Goal: Check status

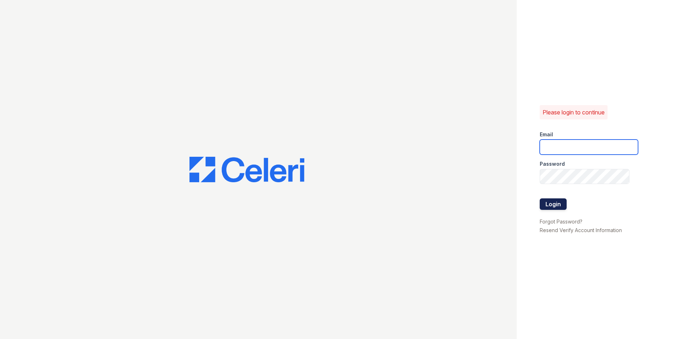
type input "glenrosa.pm@cafmanagement.com"
click at [562, 206] on button "Login" at bounding box center [553, 203] width 27 height 11
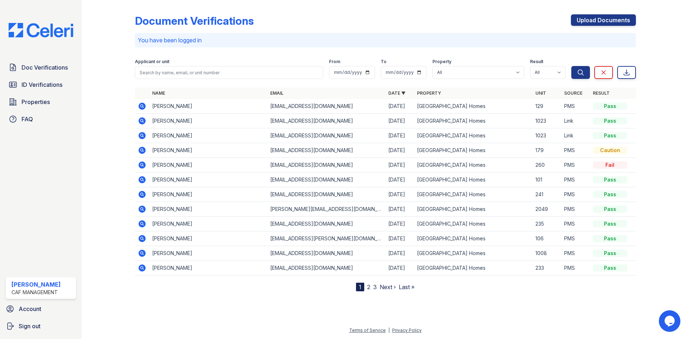
click at [208, 108] on td "Edna Coronado" at bounding box center [208, 106] width 118 height 15
click at [146, 106] on icon at bounding box center [142, 106] width 9 height 9
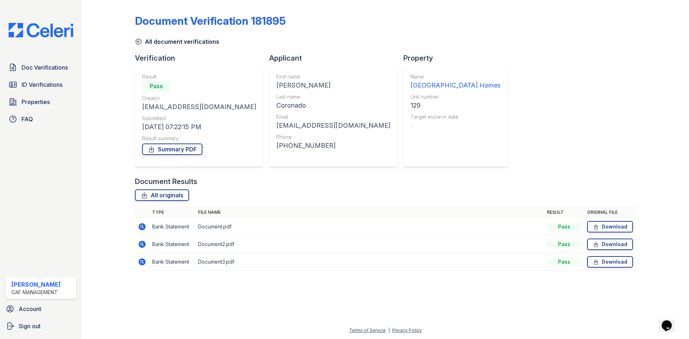
click at [140, 228] on icon at bounding box center [141, 226] width 7 height 7
click at [27, 69] on span "Doc Verifications" at bounding box center [45, 67] width 46 height 9
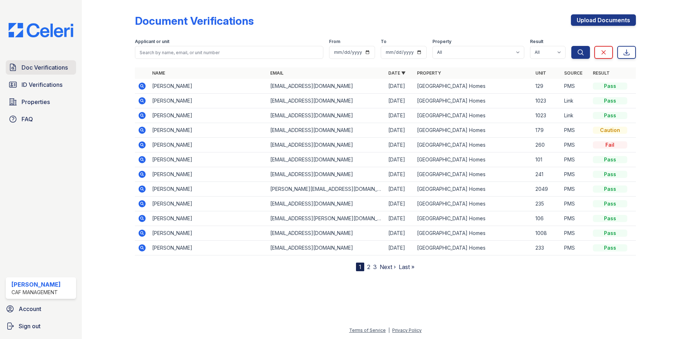
click at [61, 69] on span "Doc Verifications" at bounding box center [45, 67] width 46 height 9
click at [33, 81] on span "ID Verifications" at bounding box center [42, 84] width 41 height 9
